Goal: Information Seeking & Learning: Find specific fact

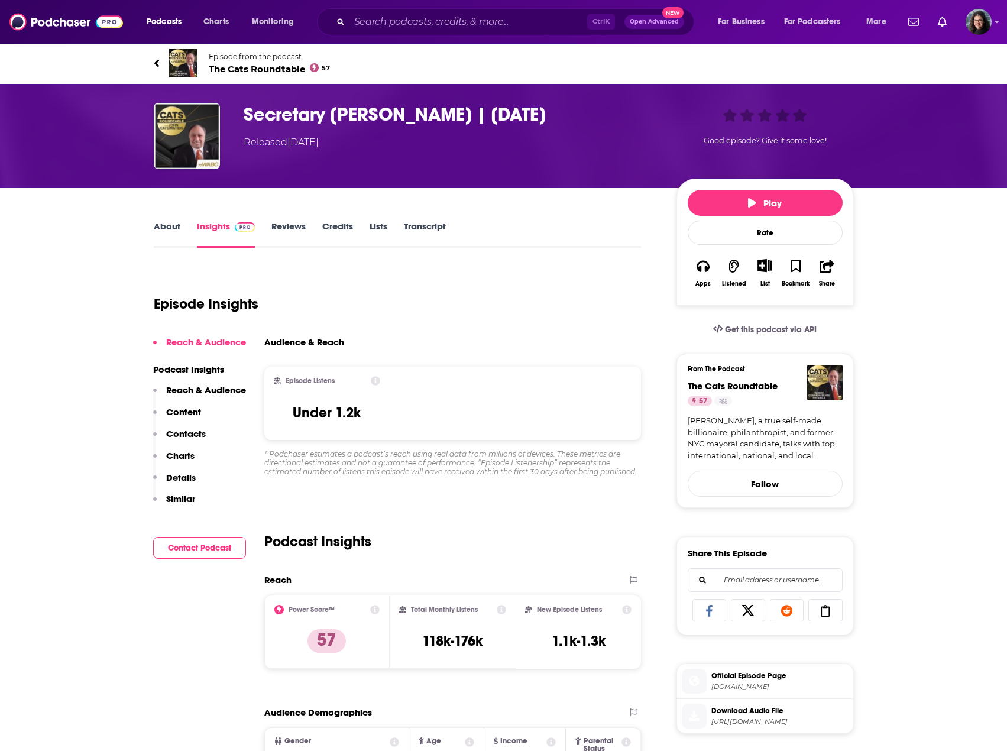
click at [160, 231] on link "About" at bounding box center [167, 233] width 27 height 27
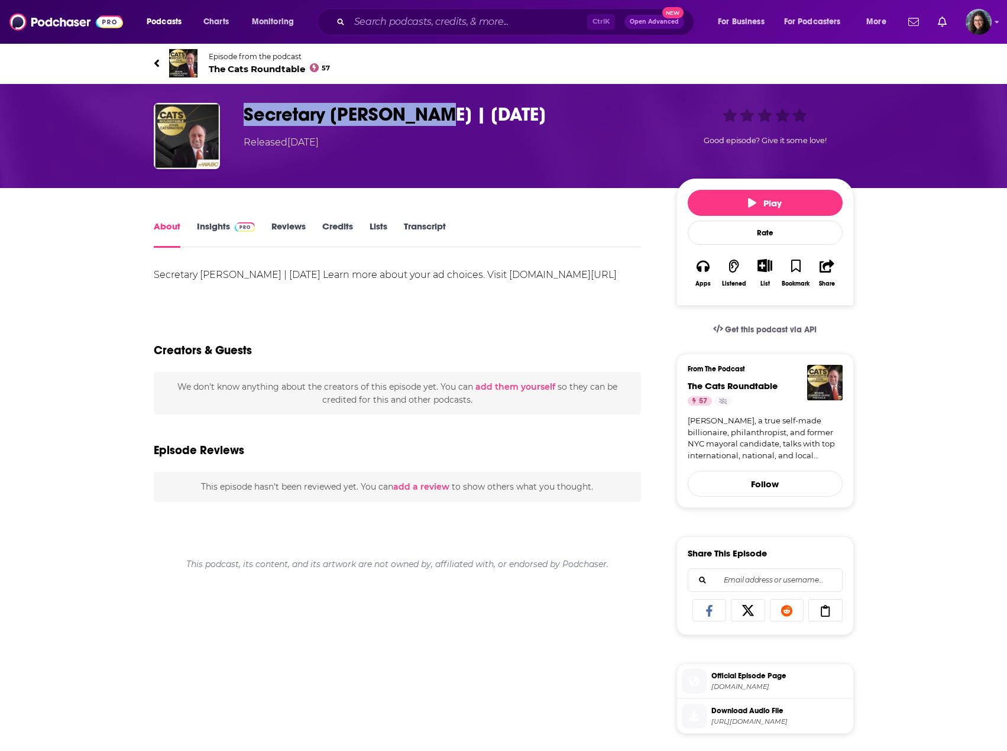
drag, startPoint x: 449, startPoint y: 111, endPoint x: 244, endPoint y: 106, distance: 205.8
click at [244, 106] on h1 "Secretary [PERSON_NAME] | [DATE]" at bounding box center [451, 114] width 414 height 23
copy h1 "Secretary [PERSON_NAME]"
drag, startPoint x: 205, startPoint y: 224, endPoint x: 871, endPoint y: 464, distance: 708.1
click at [205, 224] on link "Insights" at bounding box center [226, 233] width 59 height 27
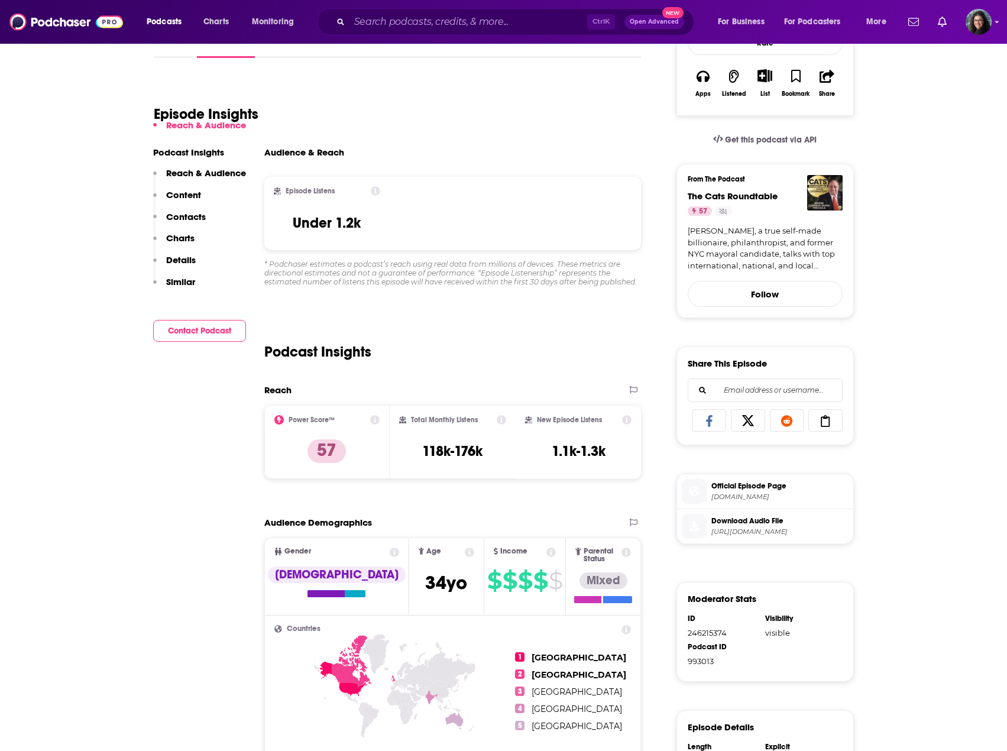
scroll to position [236, 0]
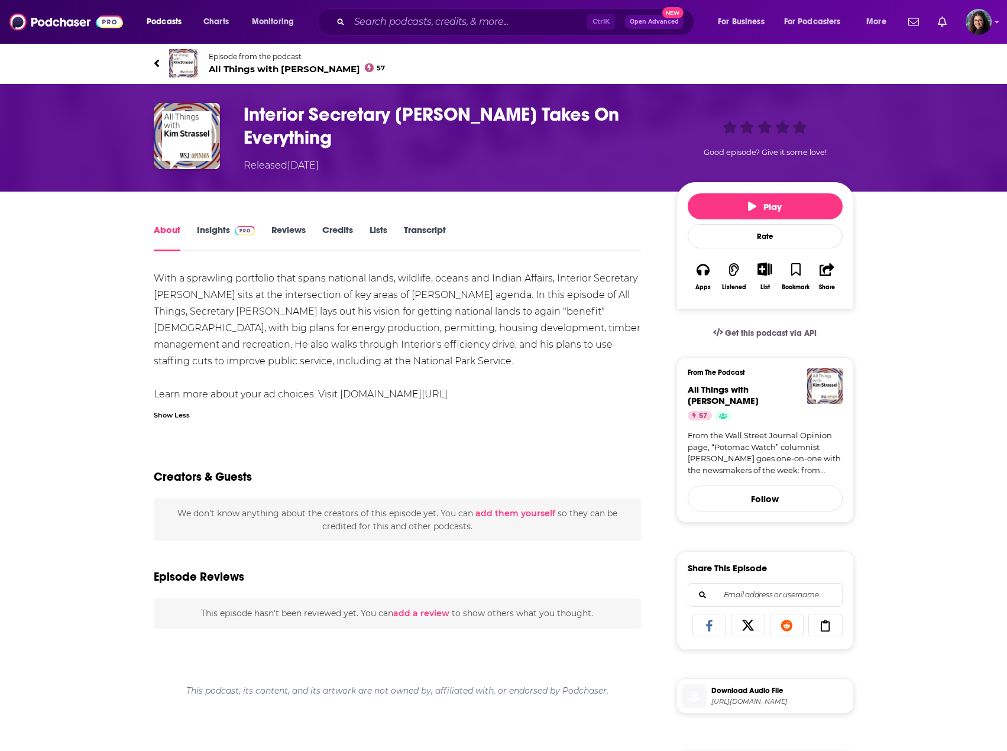
drag, startPoint x: 207, startPoint y: 232, endPoint x: 223, endPoint y: 239, distance: 16.9
click at [207, 232] on link "Insights" at bounding box center [226, 237] width 59 height 27
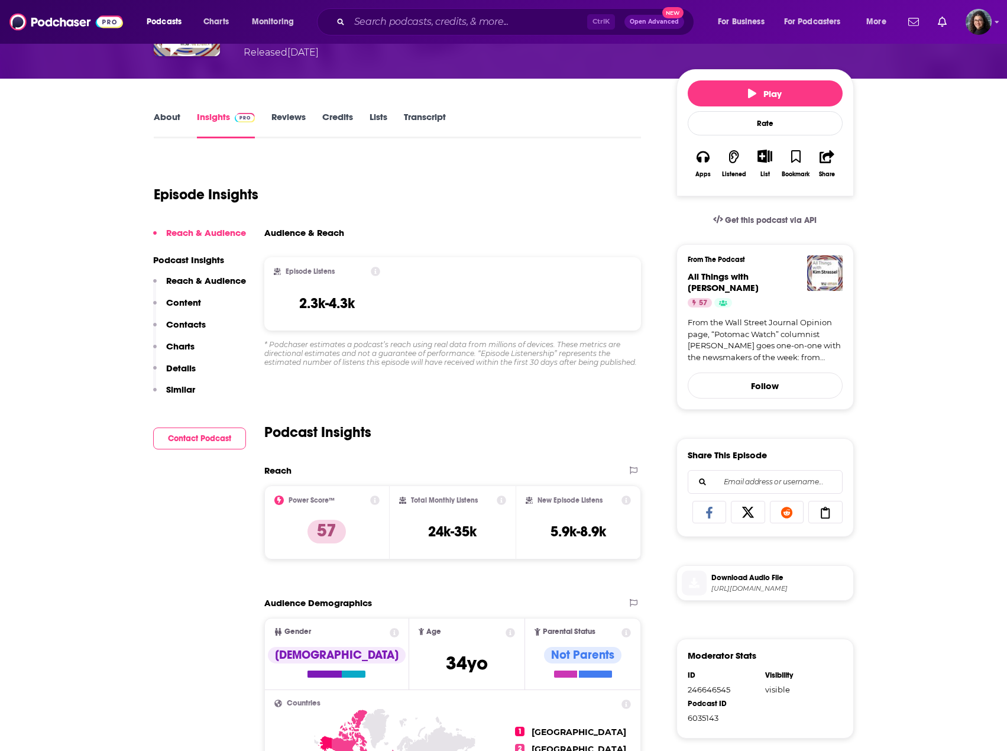
scroll to position [118, 0]
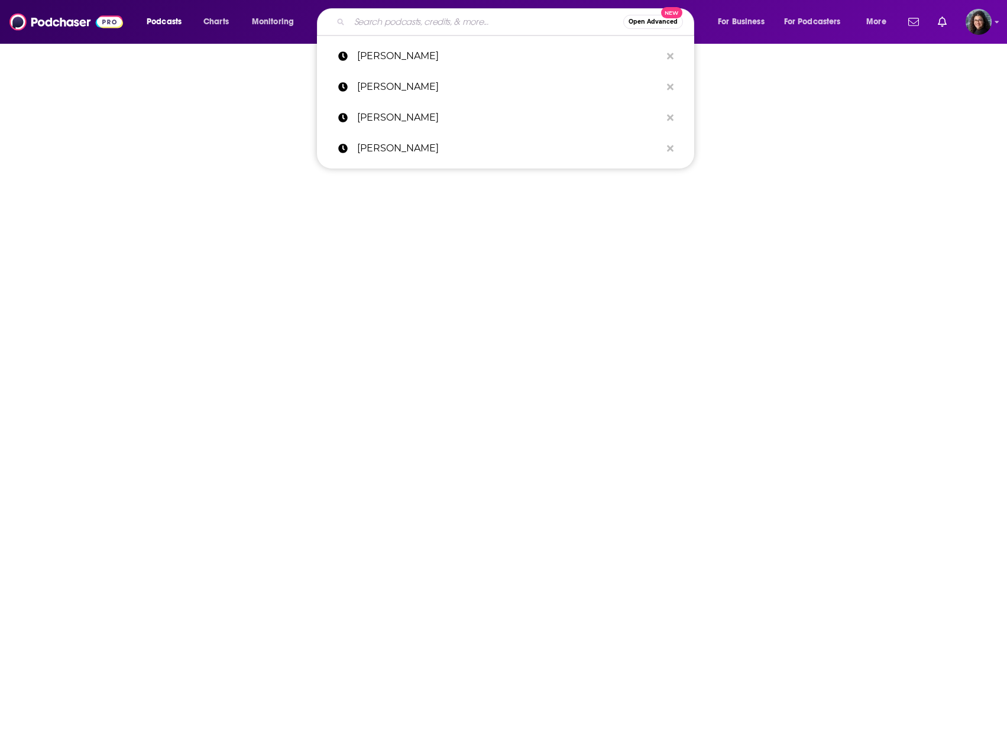
click at [397, 26] on input "Search podcasts, credits, & more..." at bounding box center [486, 21] width 274 height 19
paste input "haitham al ghais"
type input "haitham al ghais"
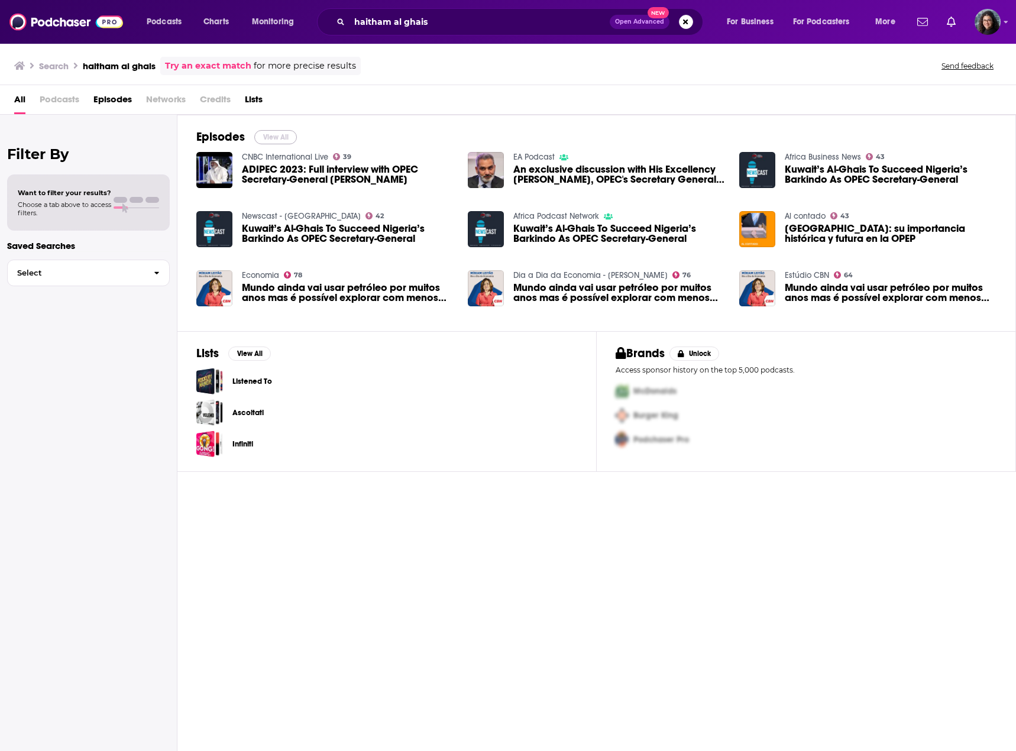
click at [268, 137] on button "View All" at bounding box center [275, 137] width 43 height 14
